Goal: Find specific page/section: Find specific page/section

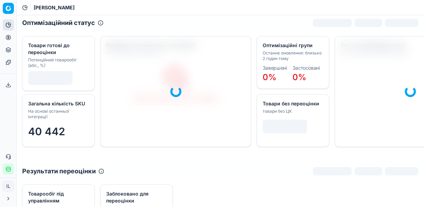
click at [9, 40] on circle at bounding box center [8, 37] width 5 height 5
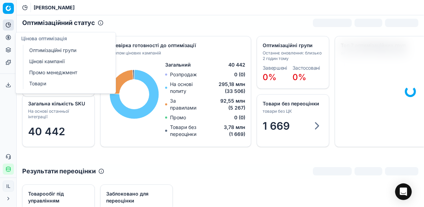
click at [60, 49] on link "Оптимізаційні групи" at bounding box center [66, 50] width 81 height 10
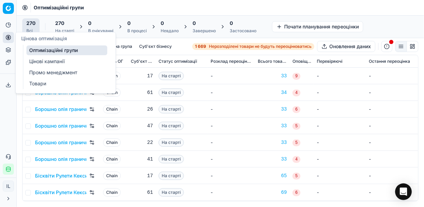
click at [36, 61] on link "Цінові кампанії" at bounding box center [66, 62] width 81 height 10
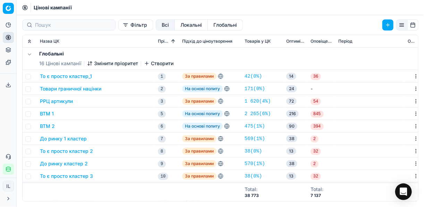
click at [118, 26] on button "Фільтр" at bounding box center [135, 24] width 35 height 11
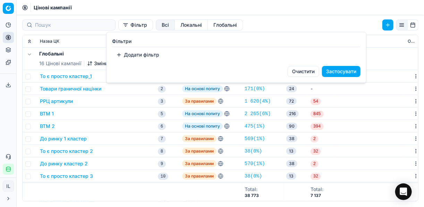
click at [126, 54] on button "Додати фільтр" at bounding box center [137, 54] width 51 height 11
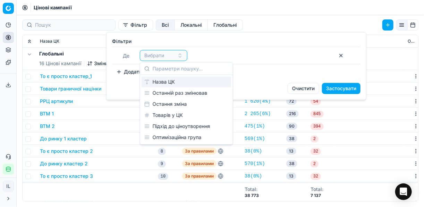
click at [171, 85] on div "Назва ЦК" at bounding box center [186, 81] width 90 height 11
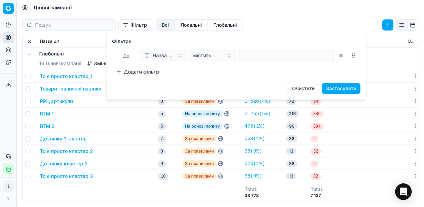
click at [239, 58] on div at bounding box center [285, 55] width 96 height 11
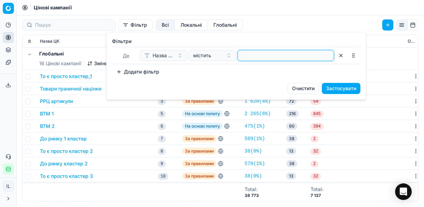
click at [242, 57] on input at bounding box center [286, 55] width 90 height 10
type input "конс"
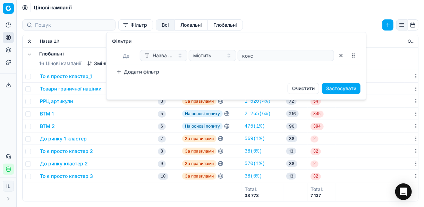
click at [341, 88] on button "Застосувати" at bounding box center [341, 88] width 38 height 11
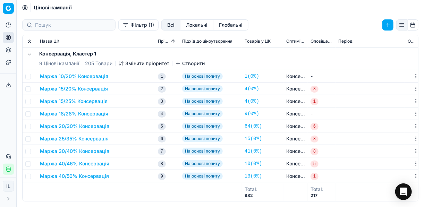
click at [67, 75] on button "Маржа 10/20% Консервація" at bounding box center [74, 76] width 68 height 7
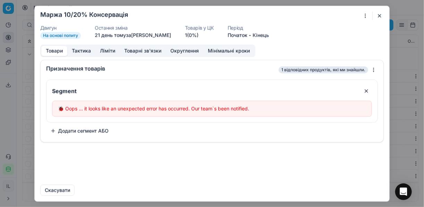
click at [376, 14] on button "button" at bounding box center [379, 15] width 8 height 8
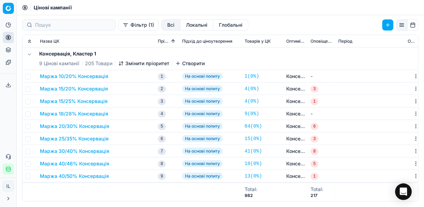
click at [74, 76] on button "Маржа 10/20% Консервація" at bounding box center [74, 76] width 68 height 7
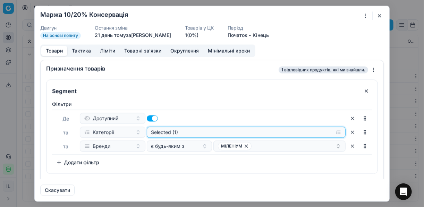
click at [334, 132] on button "Selected (1)" at bounding box center [246, 132] width 199 height 11
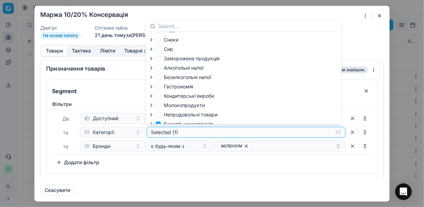
scroll to position [24, 0]
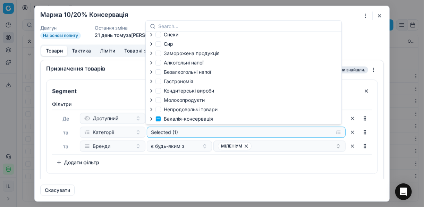
click at [149, 120] on icon "button" at bounding box center [151, 119] width 6 height 6
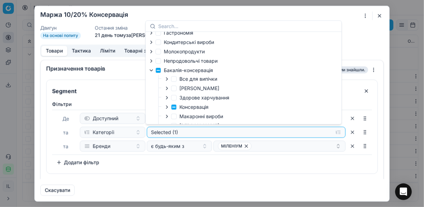
scroll to position [79, 0]
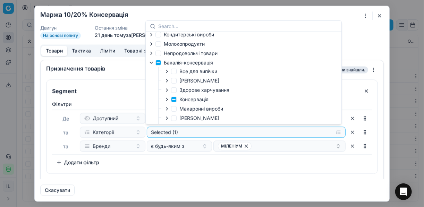
click at [167, 102] on icon "button" at bounding box center [167, 100] width 6 height 6
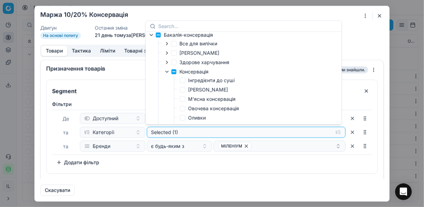
scroll to position [135, 0]
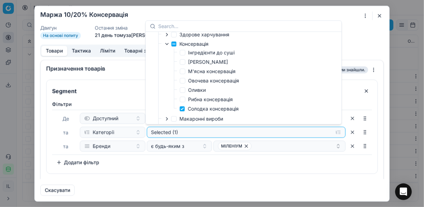
click at [379, 14] on button "button" at bounding box center [379, 15] width 8 height 8
